Goal: Task Accomplishment & Management: Manage account settings

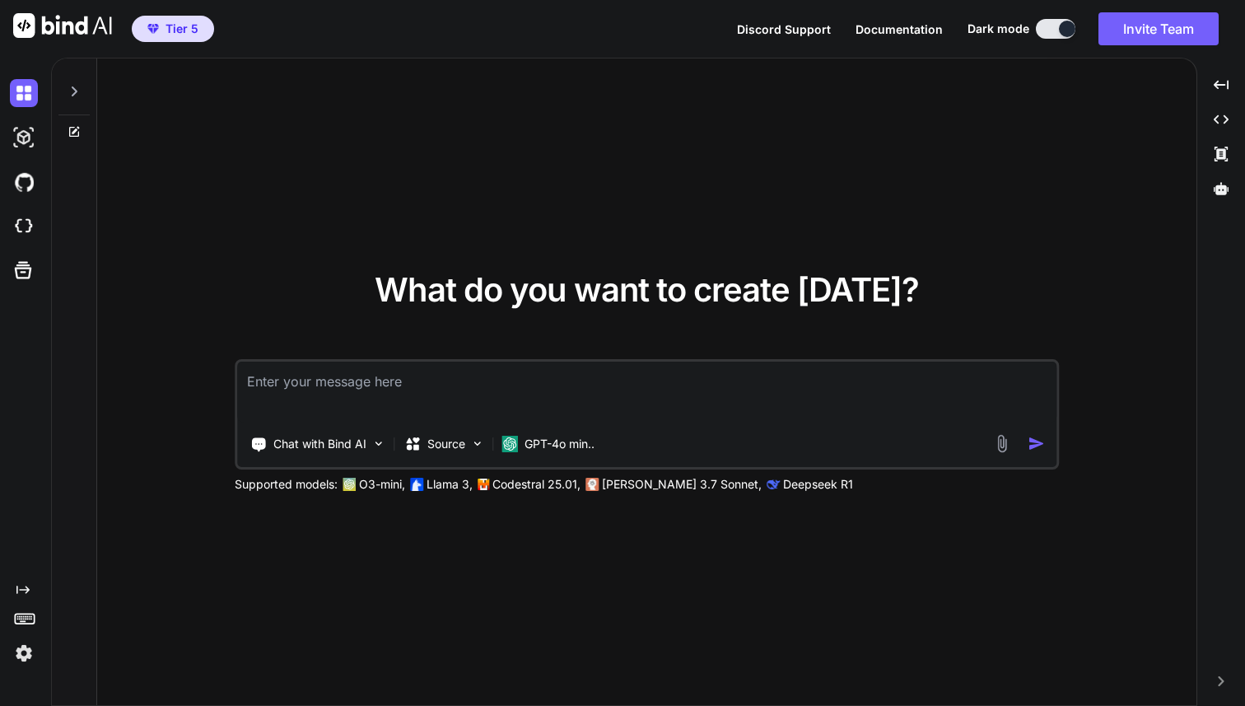
click at [25, 654] on img at bounding box center [24, 653] width 28 height 28
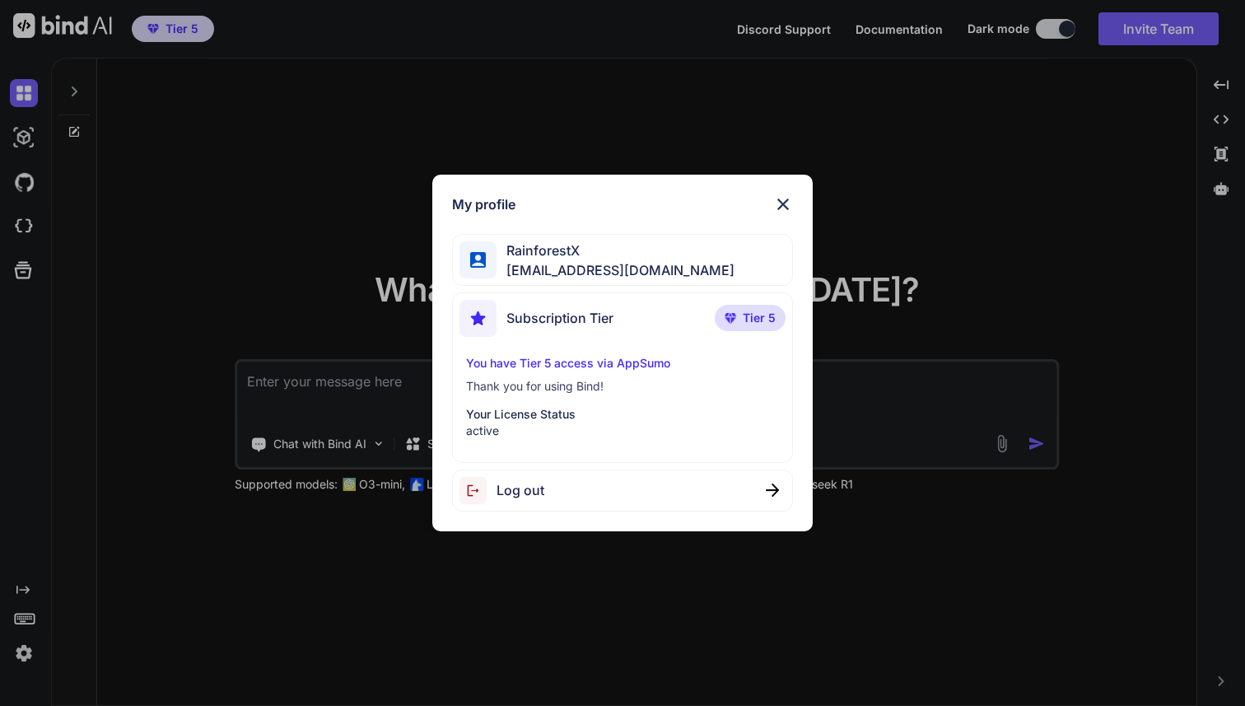
click at [512, 490] on span "Log out" at bounding box center [521, 490] width 48 height 20
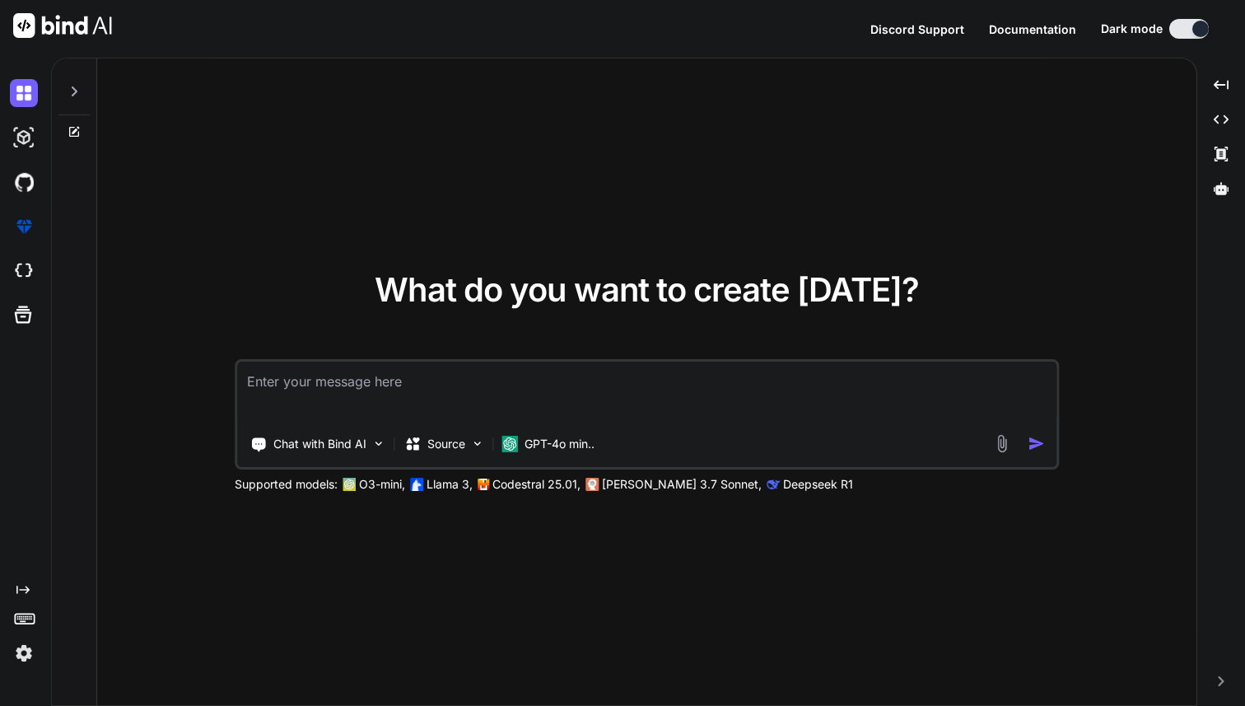
type textarea "x"
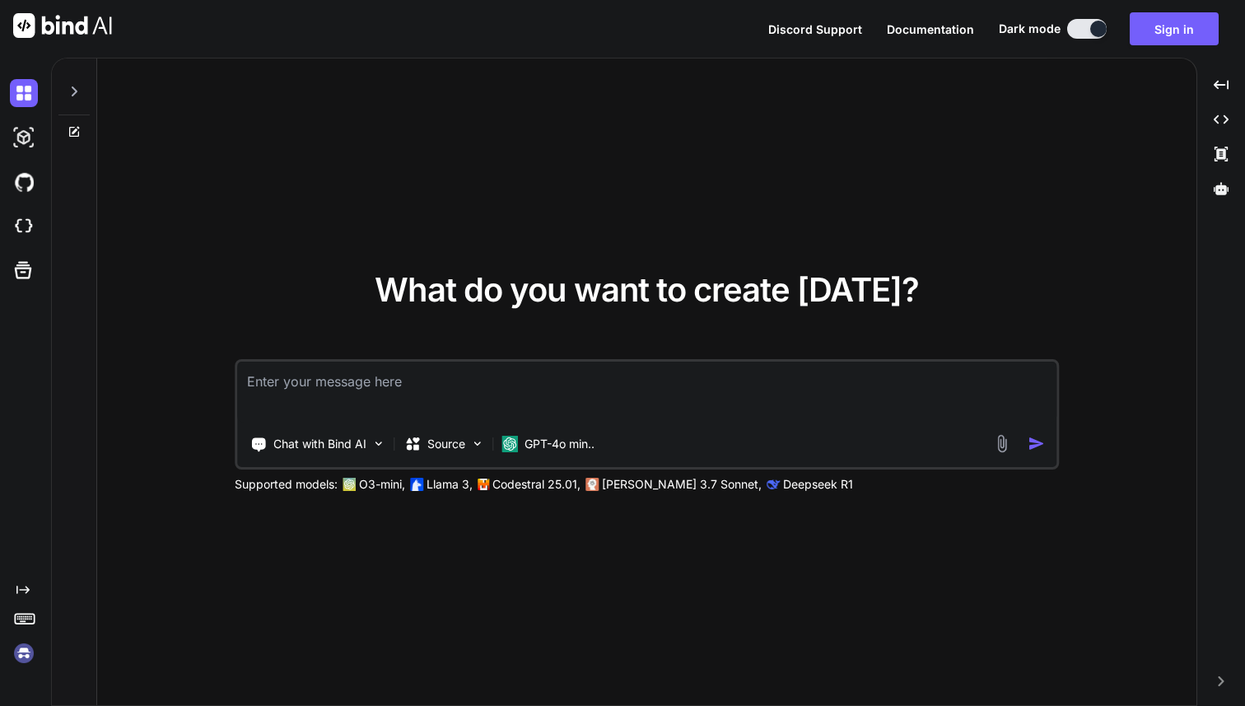
click at [21, 647] on img at bounding box center [24, 653] width 28 height 28
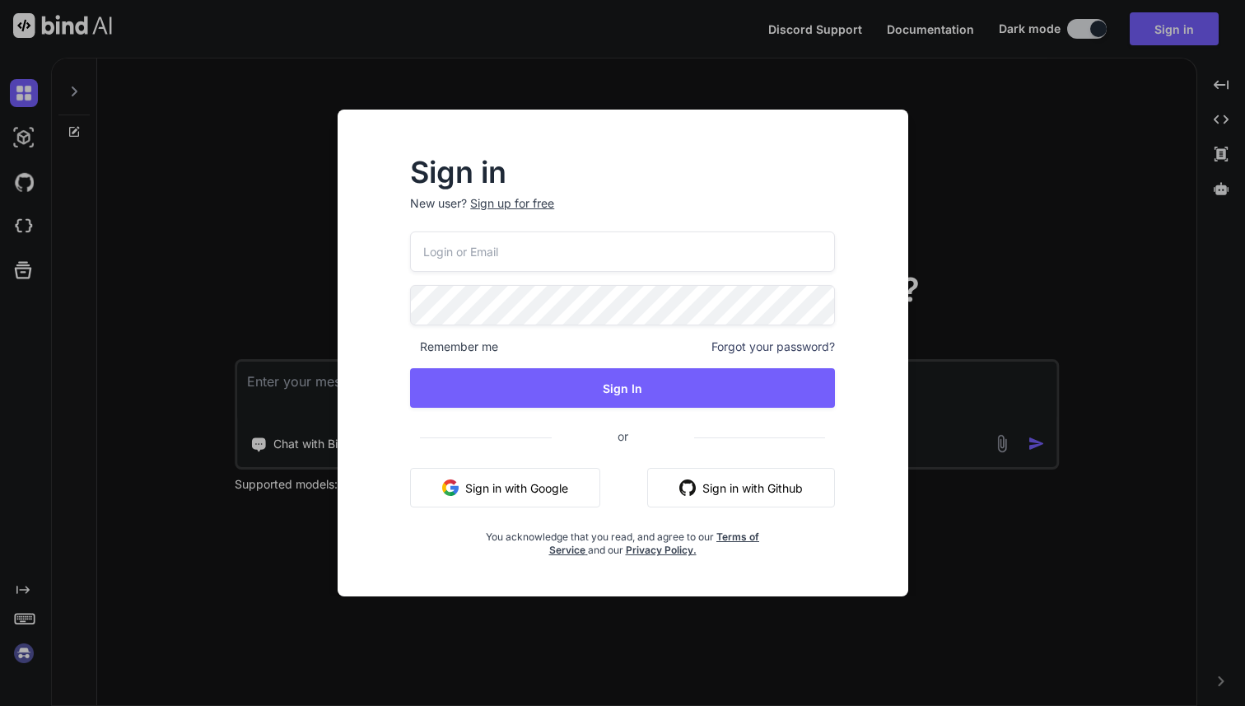
click at [480, 236] on input "email" at bounding box center [622, 251] width 425 height 40
paste input "[EMAIL_ADDRESS][DOMAIN_NAME]"
type input "[EMAIL_ADDRESS][DOMAIN_NAME]"
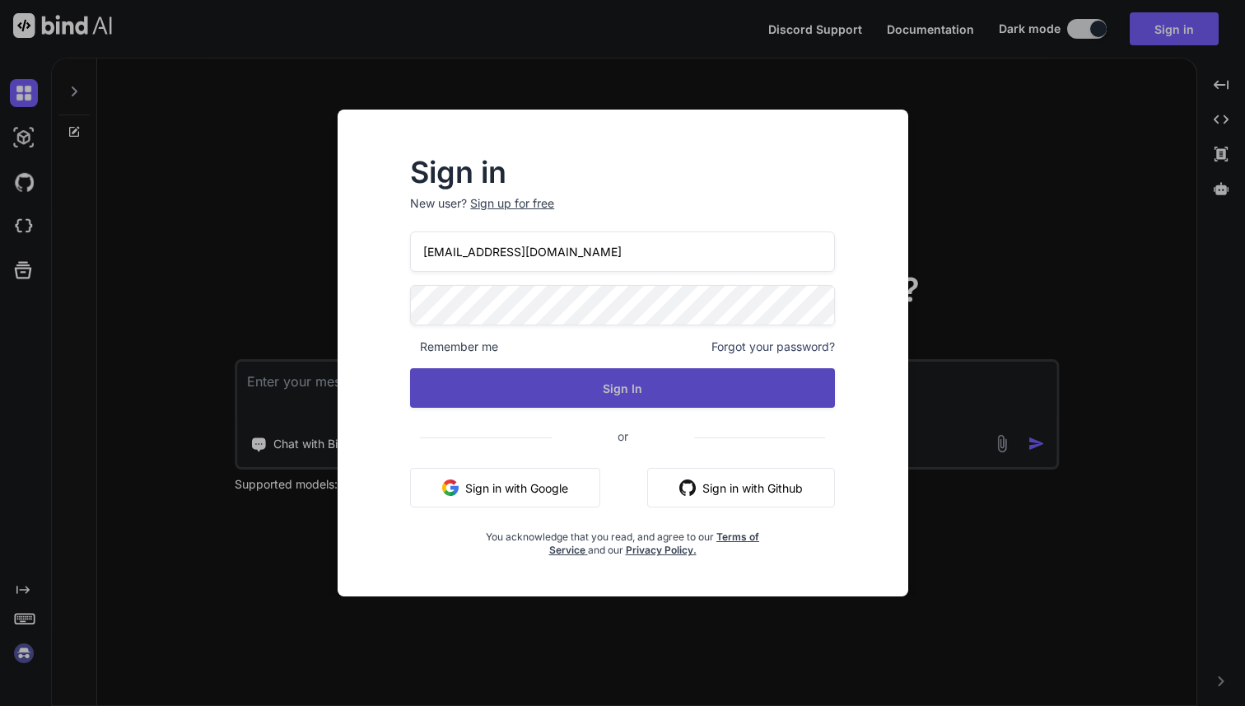
click at [619, 390] on button "Sign In" at bounding box center [622, 388] width 425 height 40
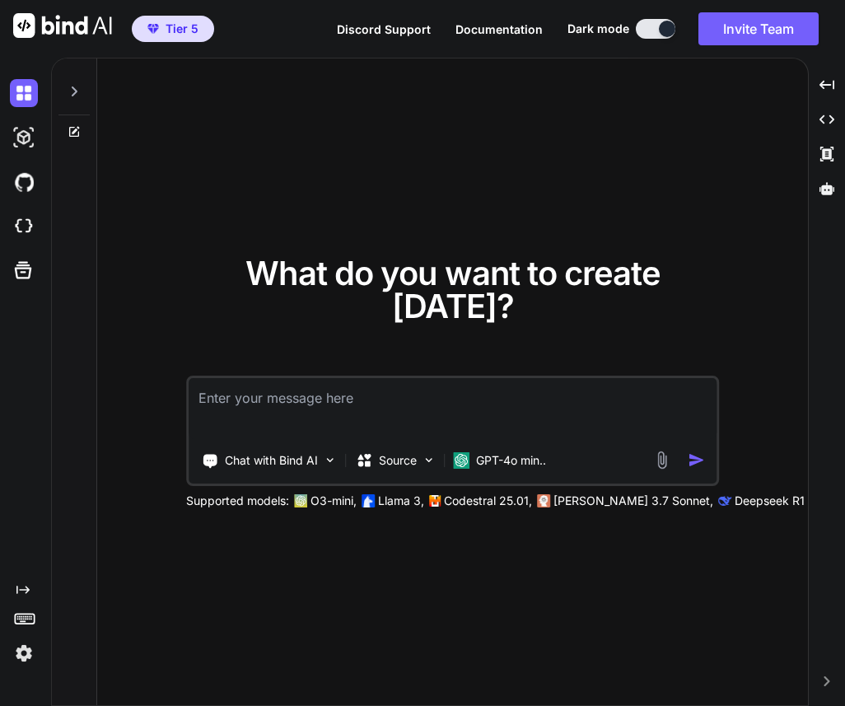
click at [27, 652] on img at bounding box center [24, 653] width 28 height 28
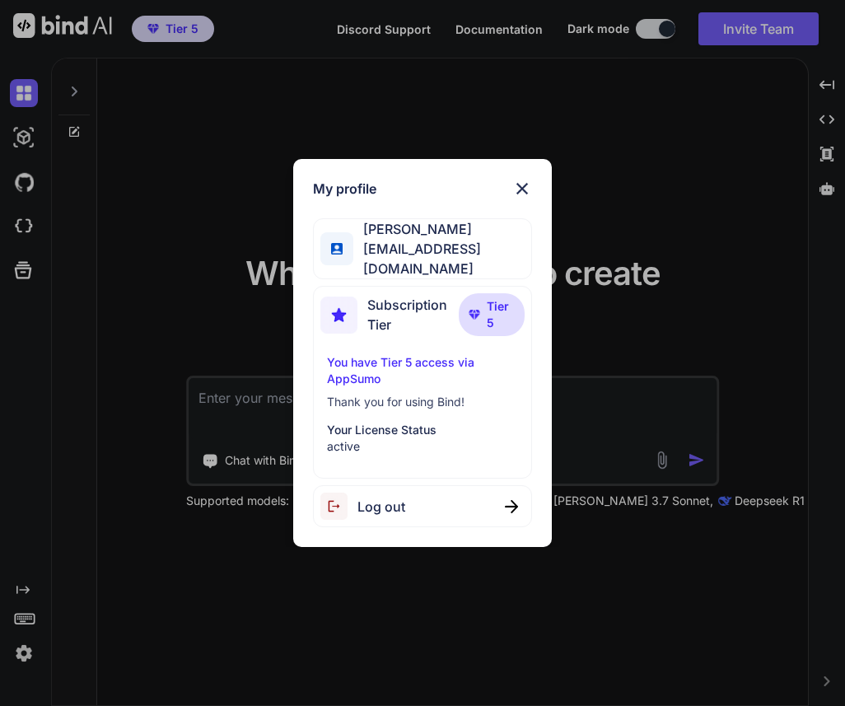
click at [520, 190] on img at bounding box center [522, 189] width 20 height 20
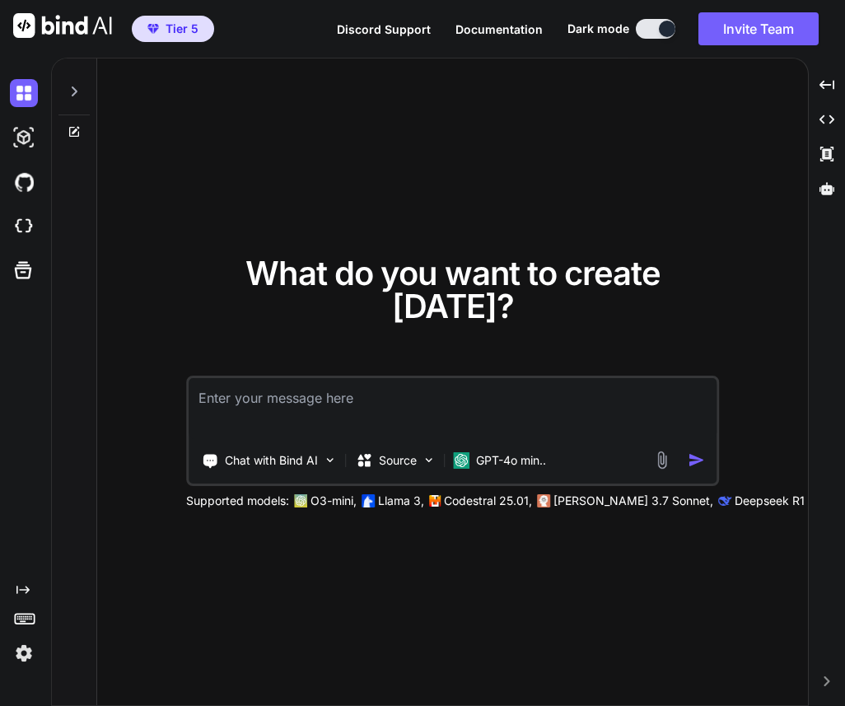
type textarea "x"
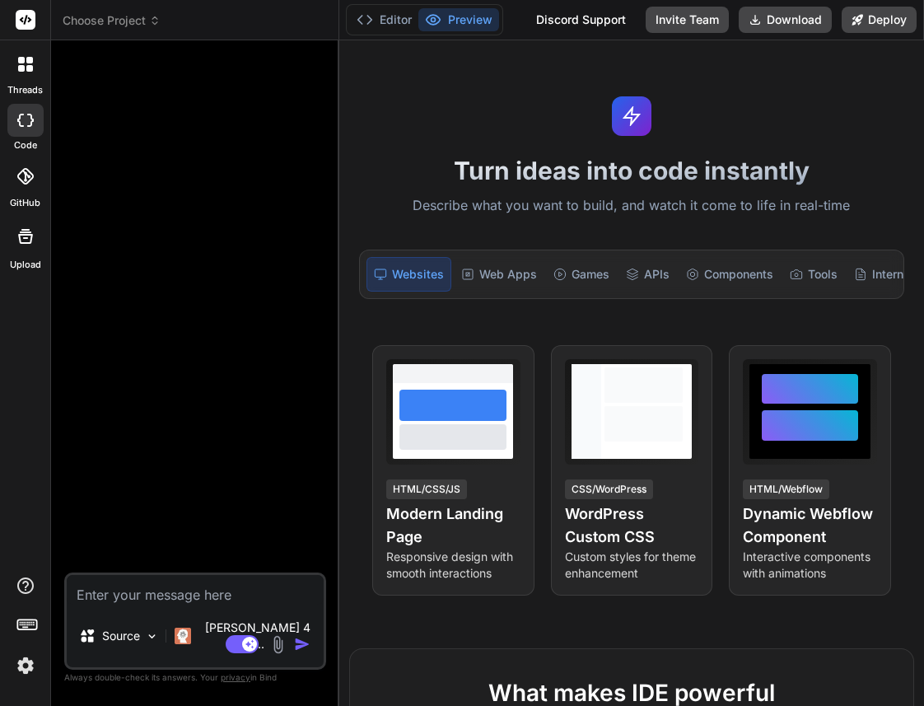
click at [20, 72] on div at bounding box center [25, 64] width 35 height 35
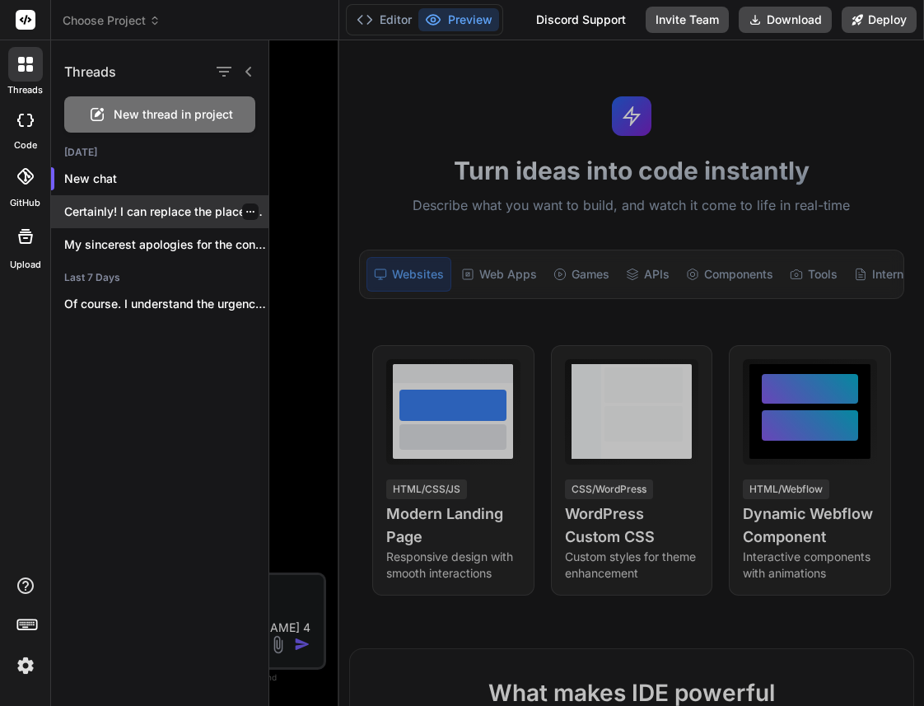
click at [128, 215] on p "Certainly! I can replace the placeholder images..." at bounding box center [166, 211] width 204 height 16
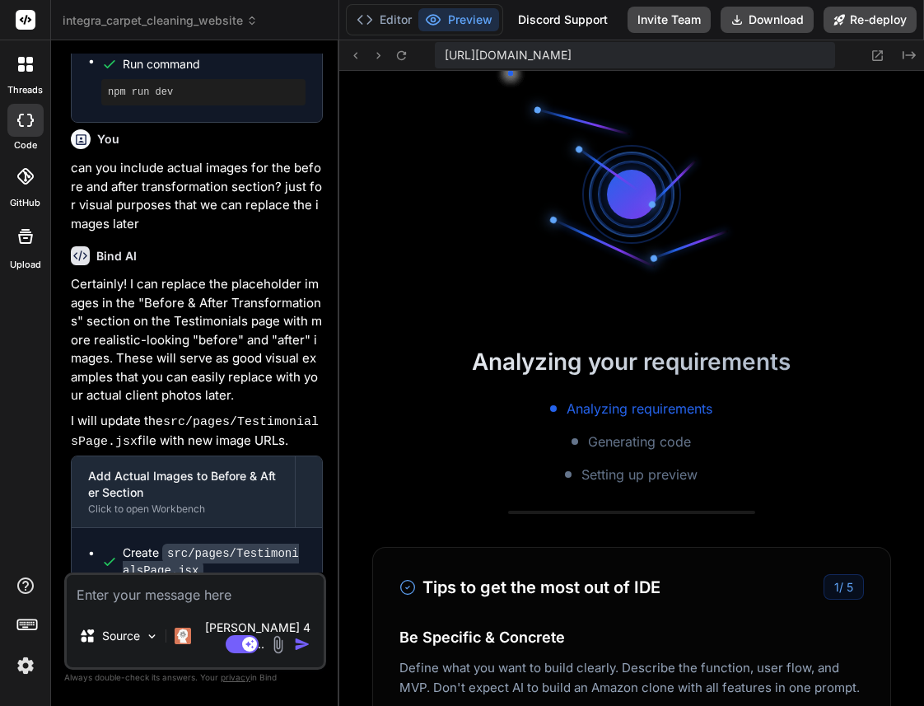
scroll to position [531, 0]
click at [21, 666] on img at bounding box center [26, 665] width 28 height 28
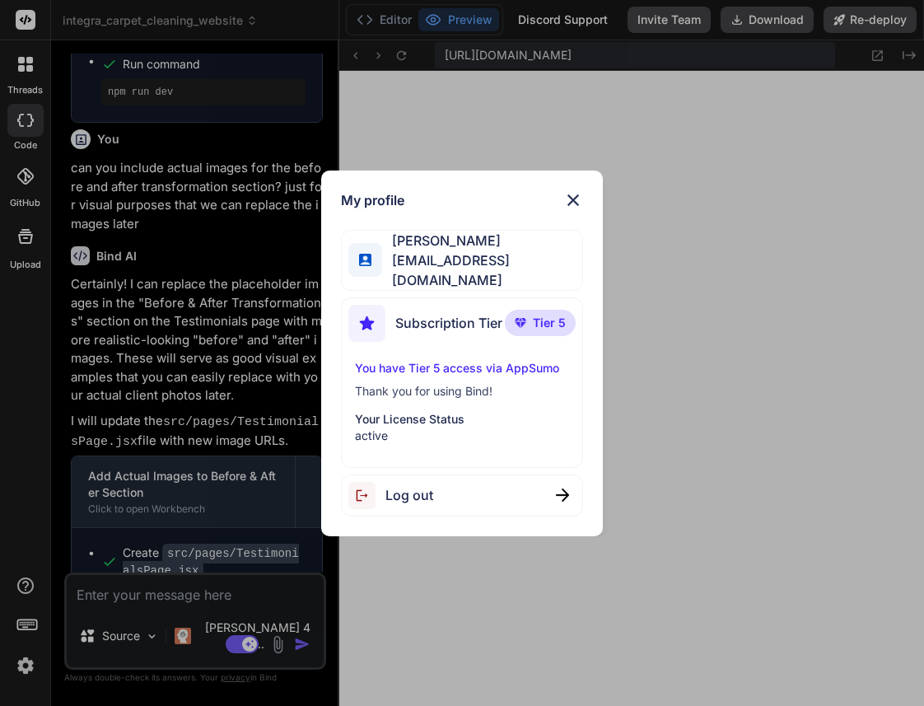
click at [414, 488] on span "Log out" at bounding box center [409, 495] width 48 height 20
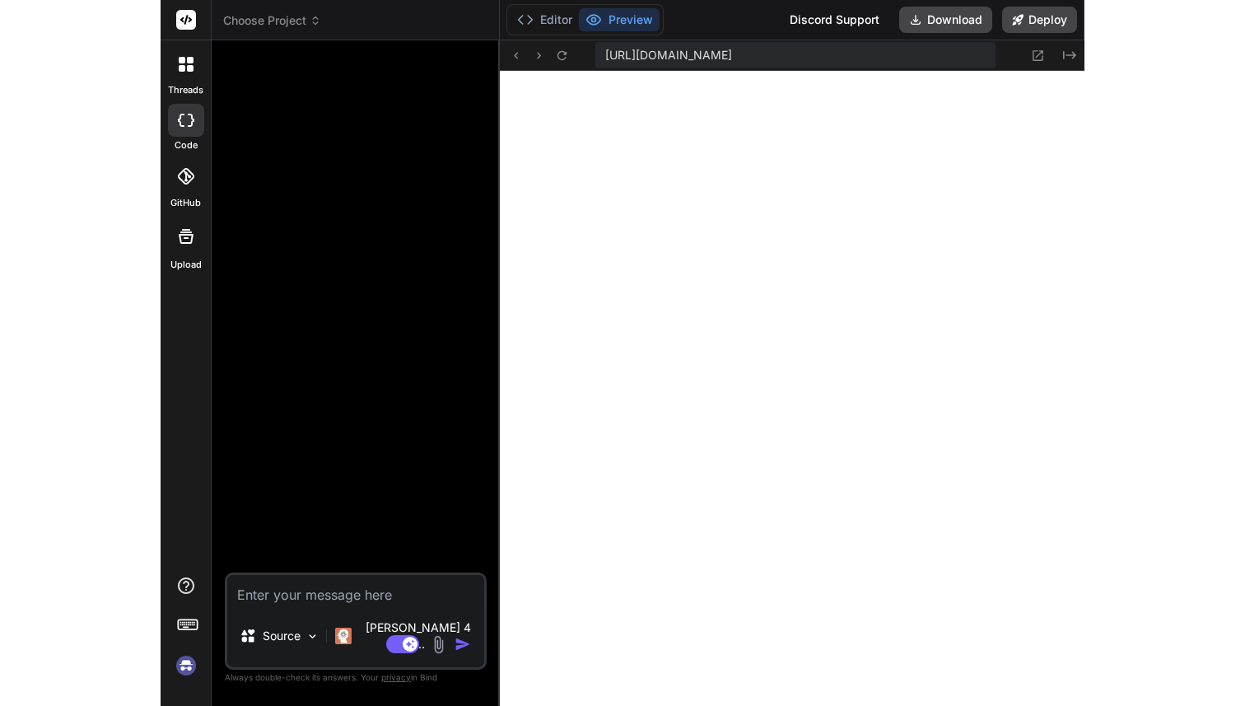
scroll to position [625, 0]
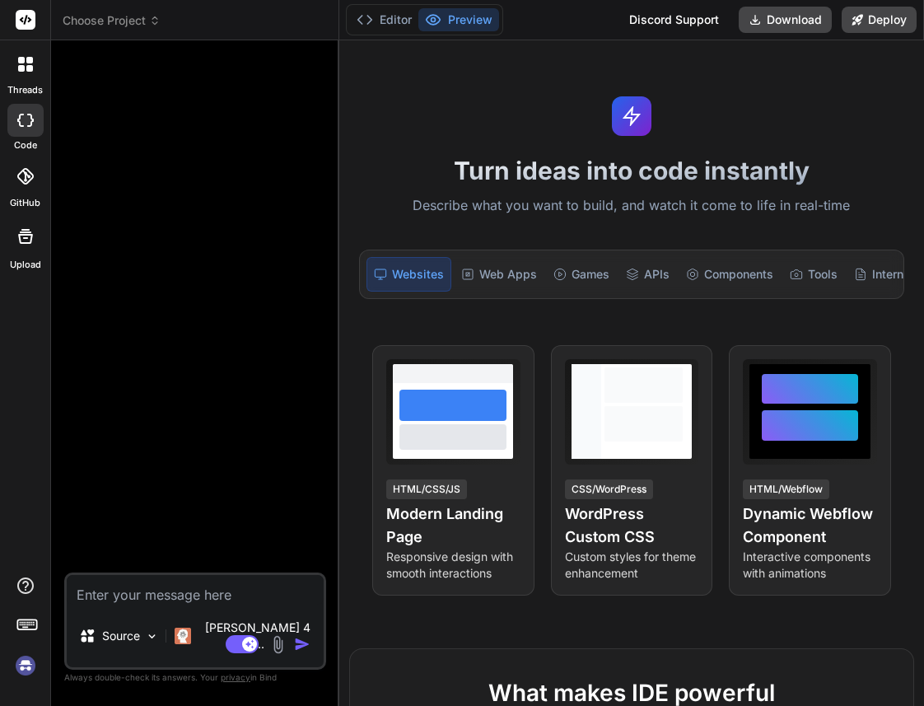
click at [30, 674] on img at bounding box center [26, 665] width 28 height 28
click at [21, 668] on img at bounding box center [26, 665] width 28 height 28
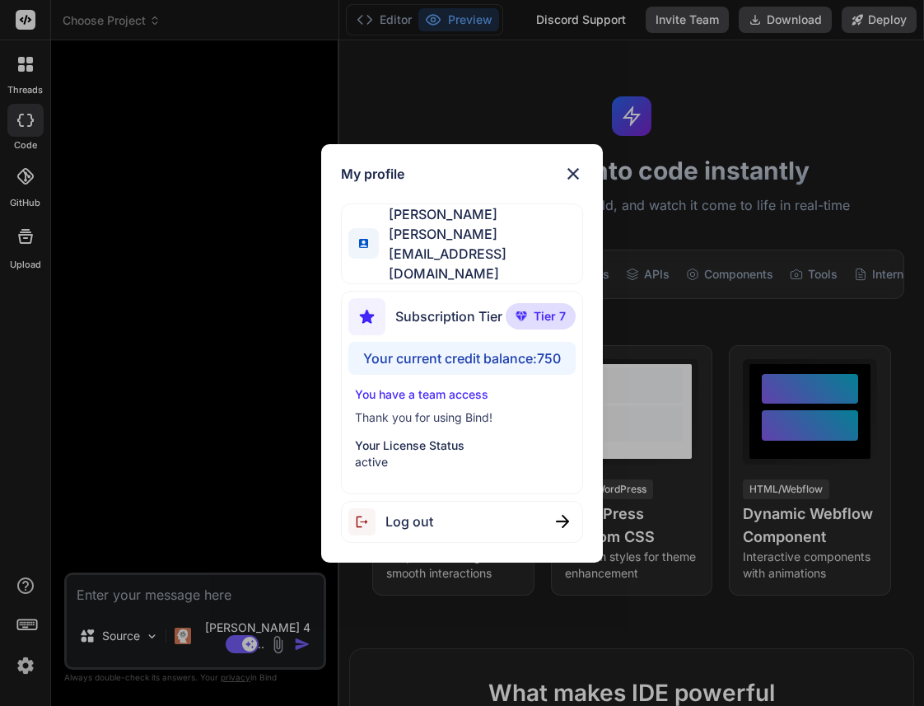
click at [576, 184] on img at bounding box center [573, 174] width 20 height 20
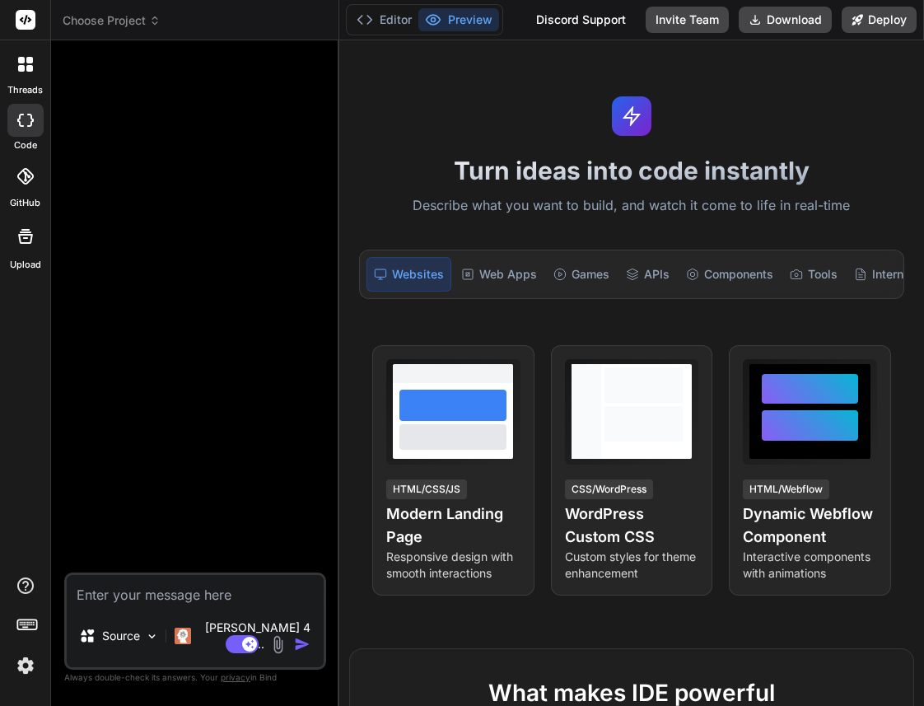
click at [19, 67] on icon at bounding box center [21, 68] width 7 height 7
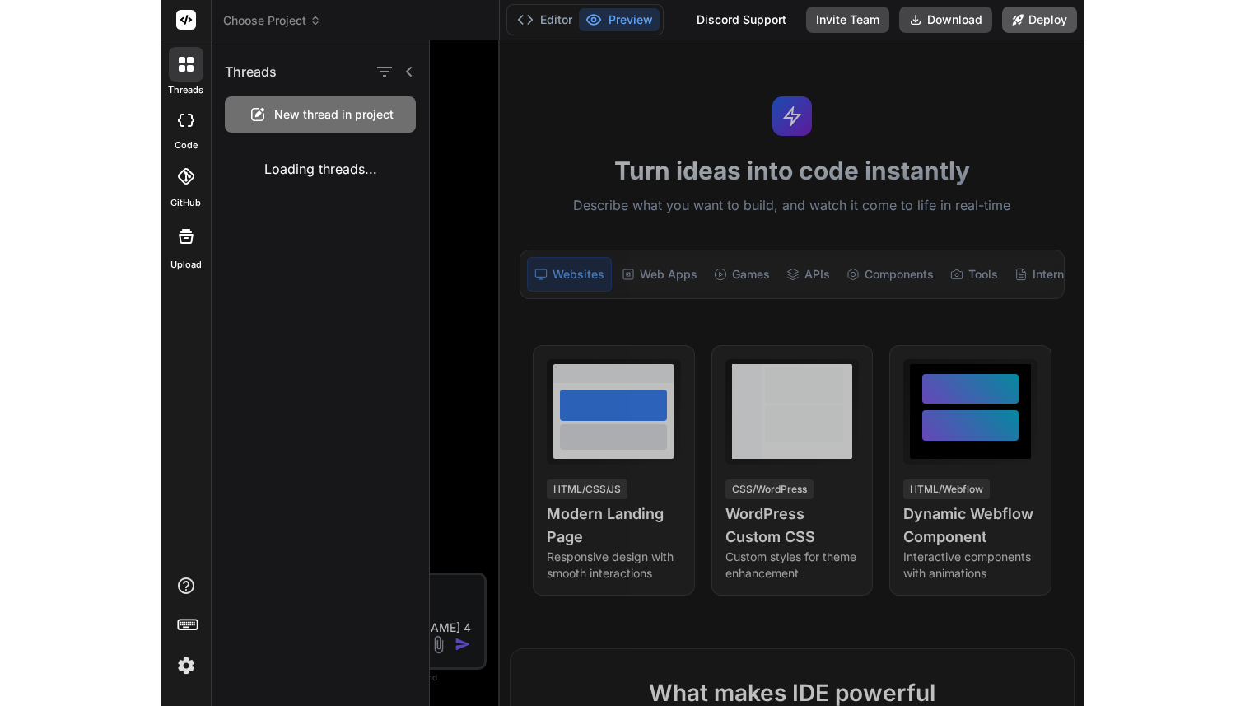
scroll to position [547, 0]
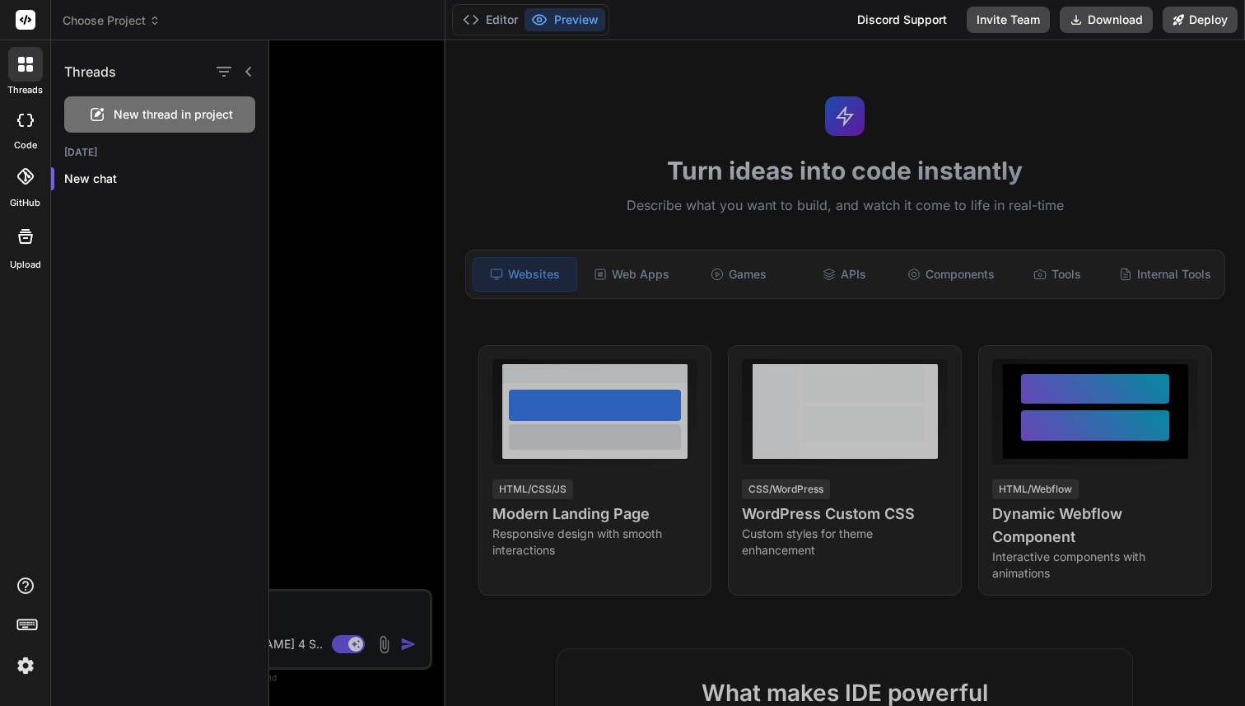
type textarea "x"
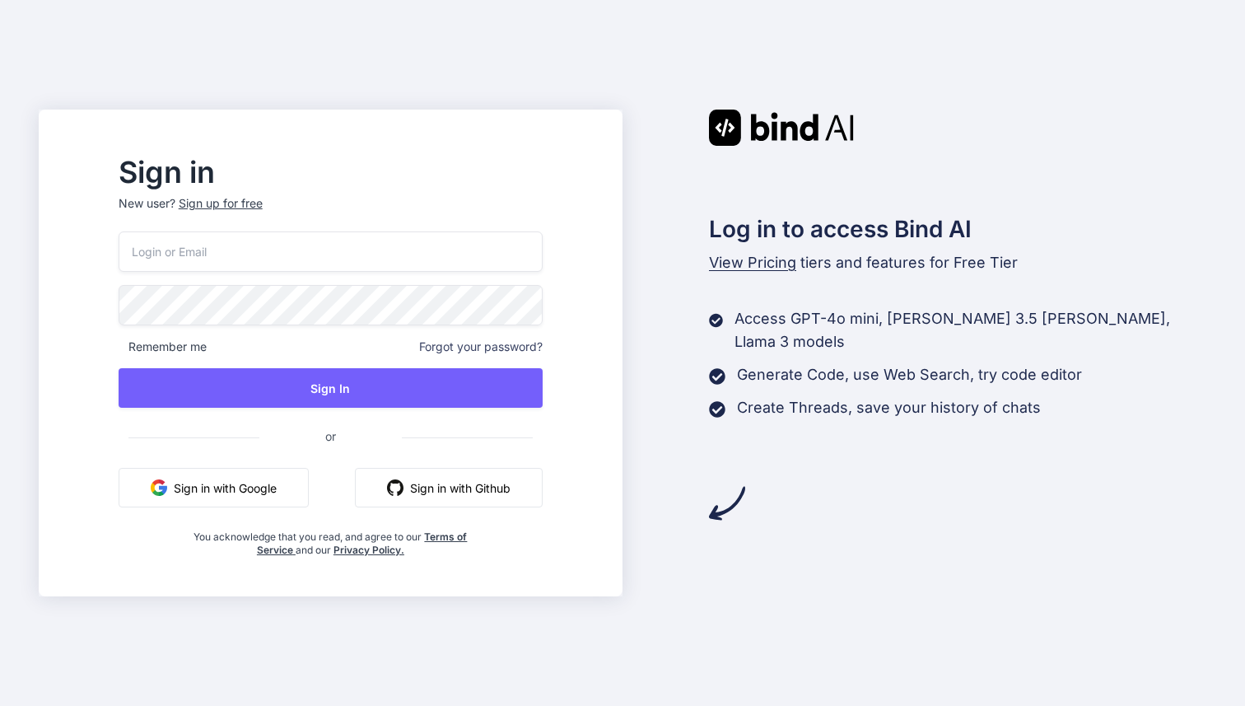
click at [212, 250] on input "email" at bounding box center [331, 251] width 424 height 40
paste input "[PERSON_NAME][EMAIL_ADDRESS][DOMAIN_NAME]"
type input "[PERSON_NAME][EMAIL_ADDRESS][DOMAIN_NAME]"
click at [252, 328] on div "kerwin.workac@gmail.com Remember me Forgot your password? Sign In or Sign in wi…" at bounding box center [331, 393] width 424 height 325
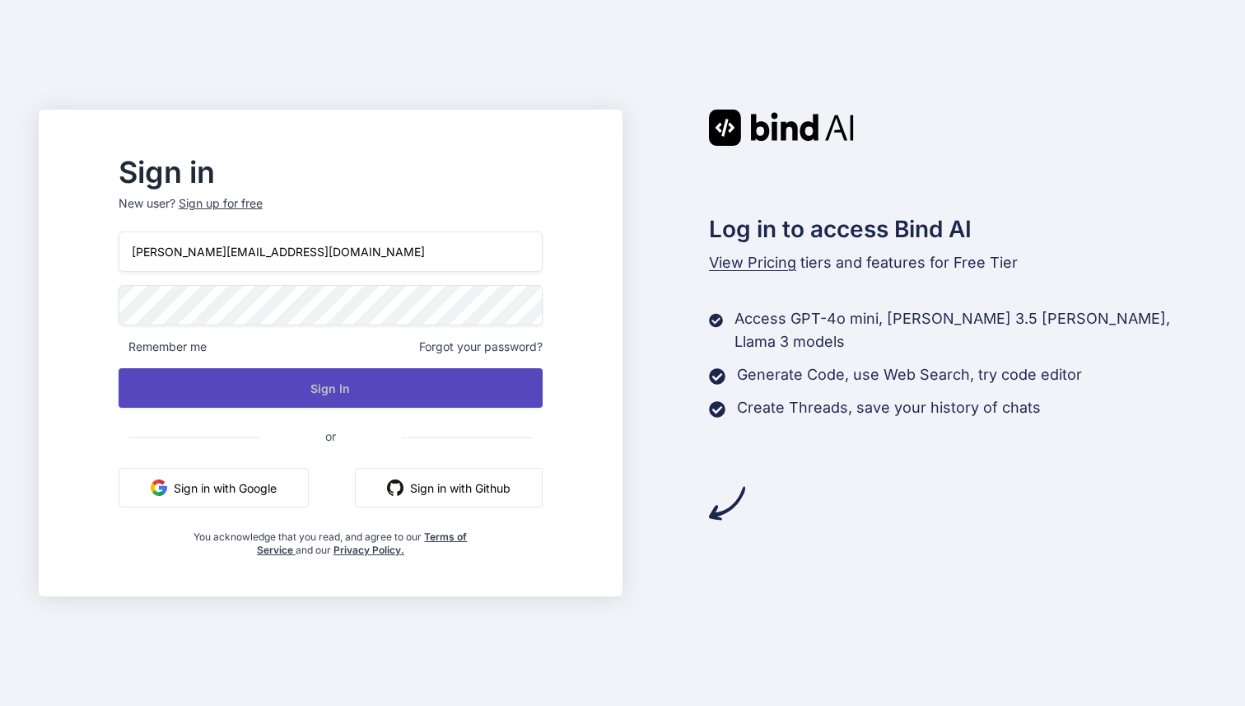
click at [366, 389] on button "Sign In" at bounding box center [331, 388] width 424 height 40
